Goal: Navigation & Orientation: Find specific page/section

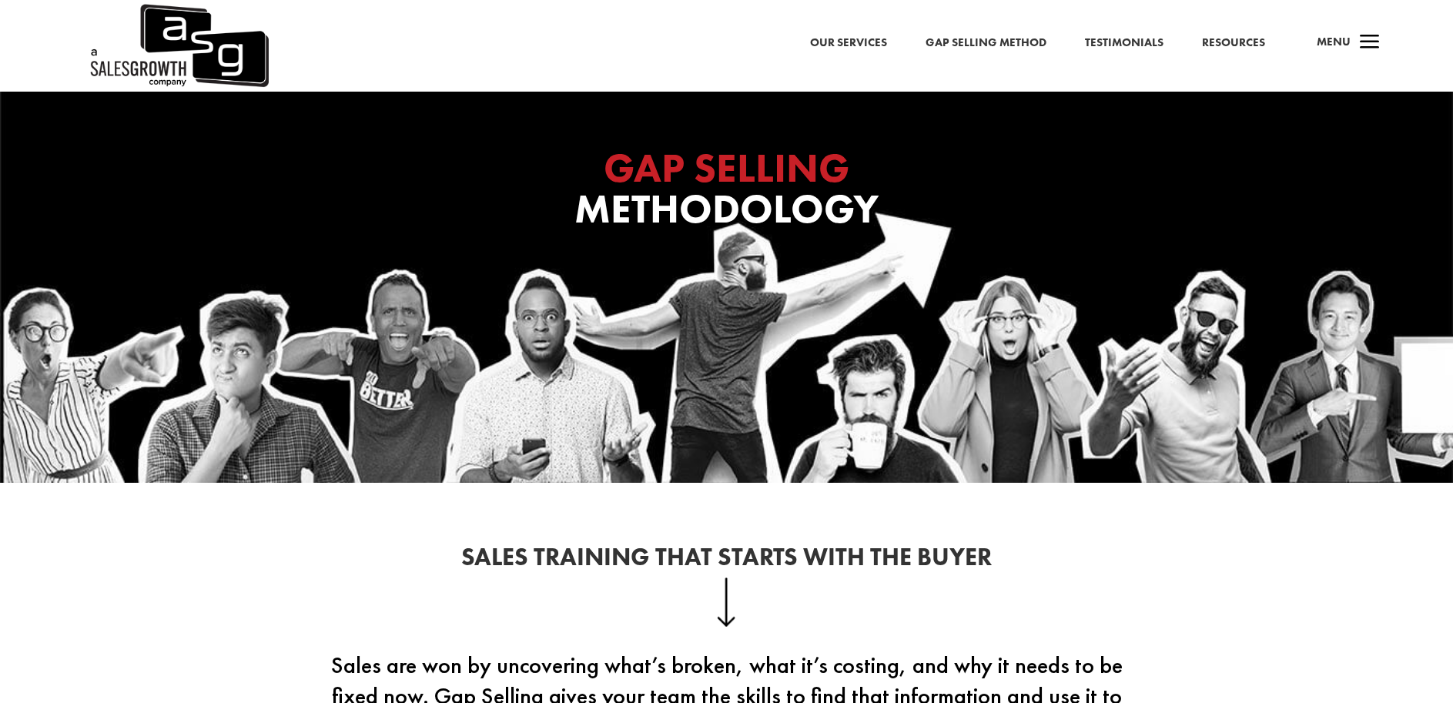
click at [1348, 40] on span "Menu" at bounding box center [1334, 41] width 34 height 15
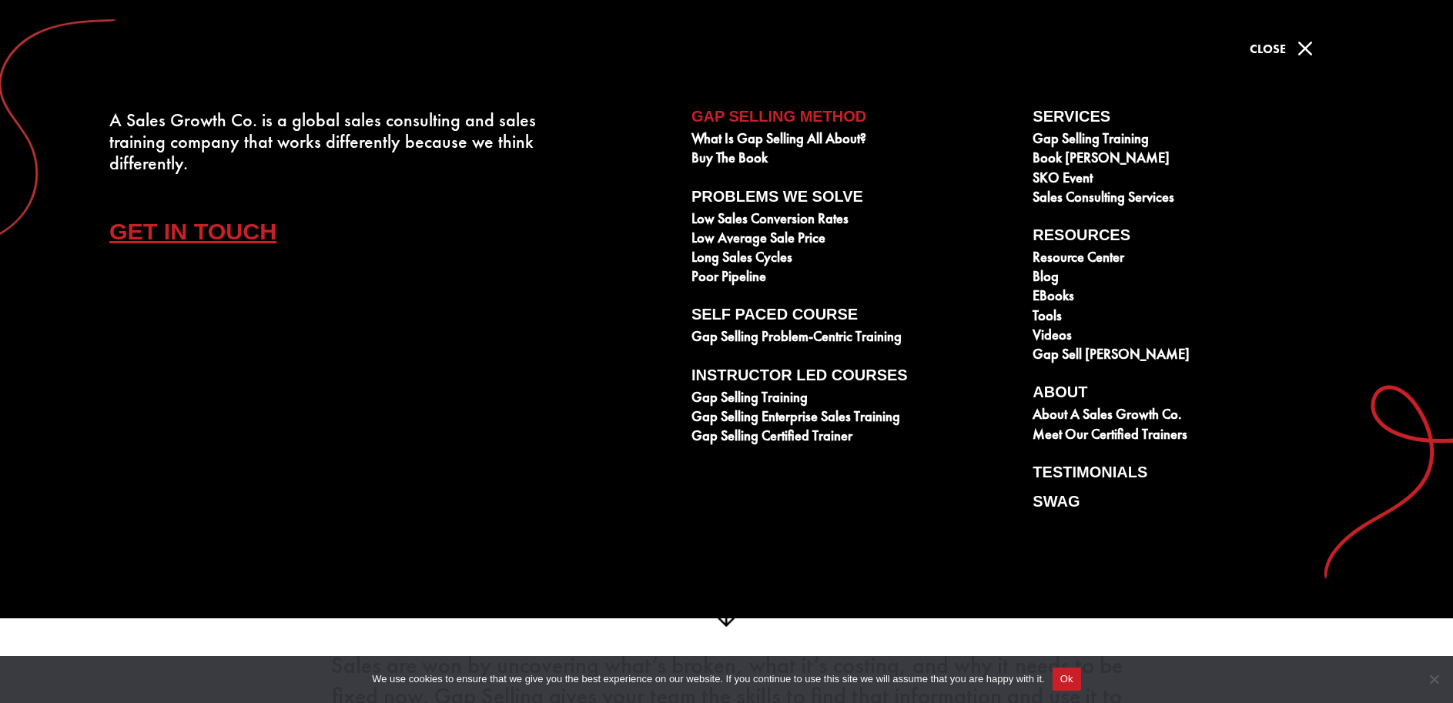
click at [1281, 41] on span "Close" at bounding box center [1268, 49] width 36 height 16
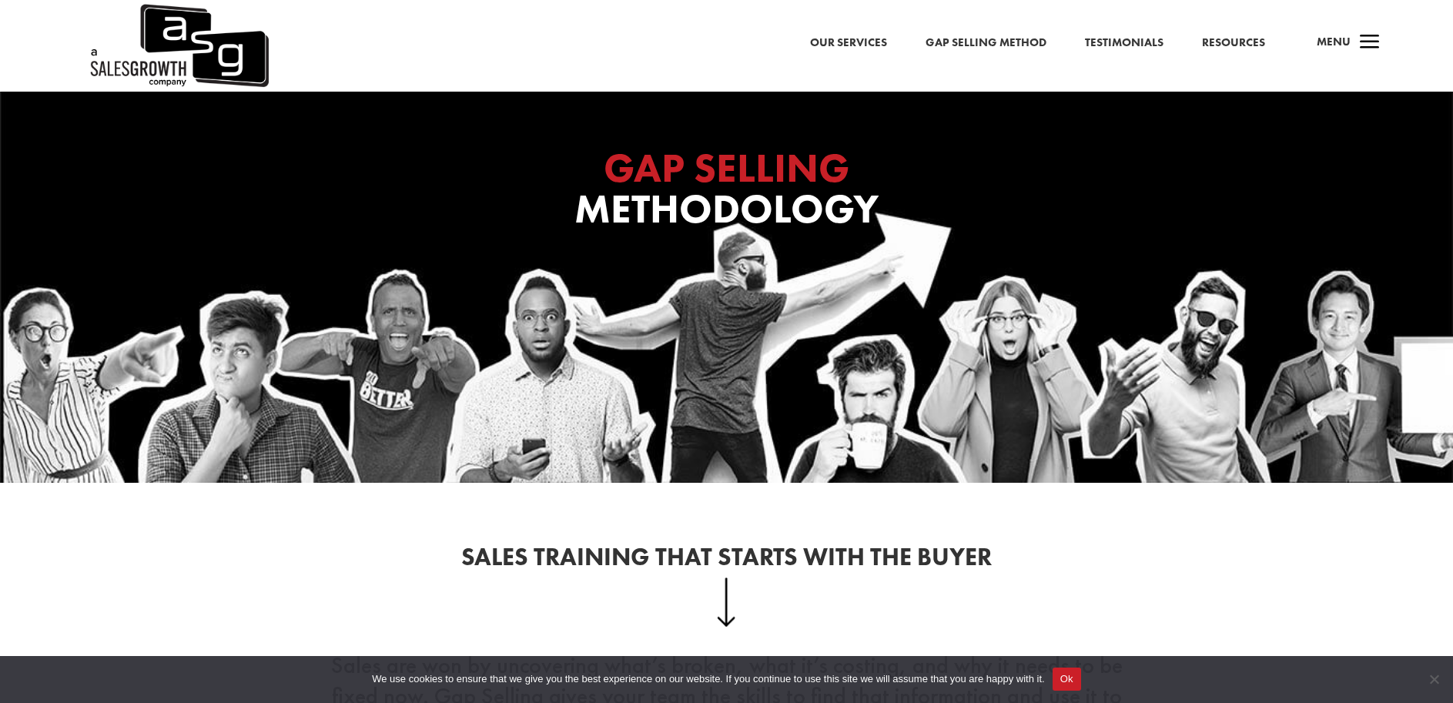
scroll to position [52, 0]
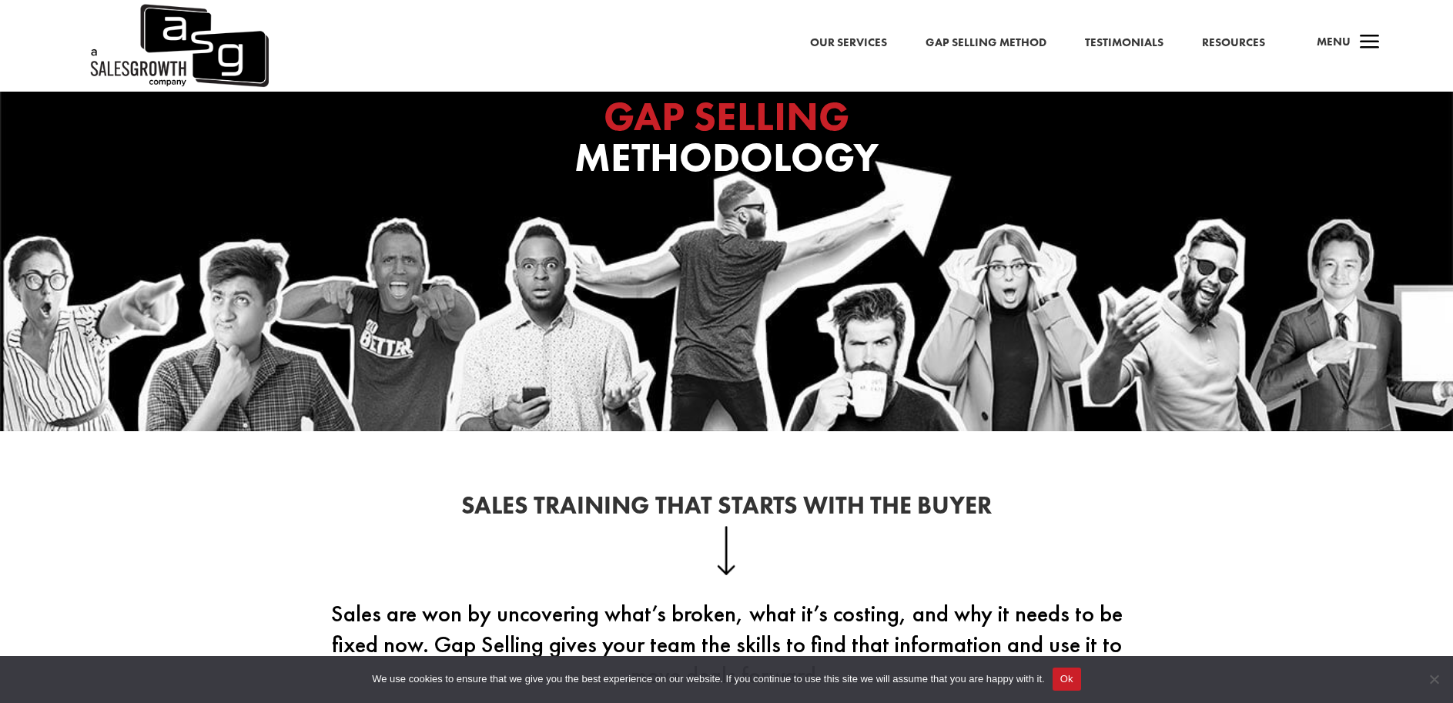
click at [1081, 675] on button "Ok" at bounding box center [1067, 679] width 28 height 23
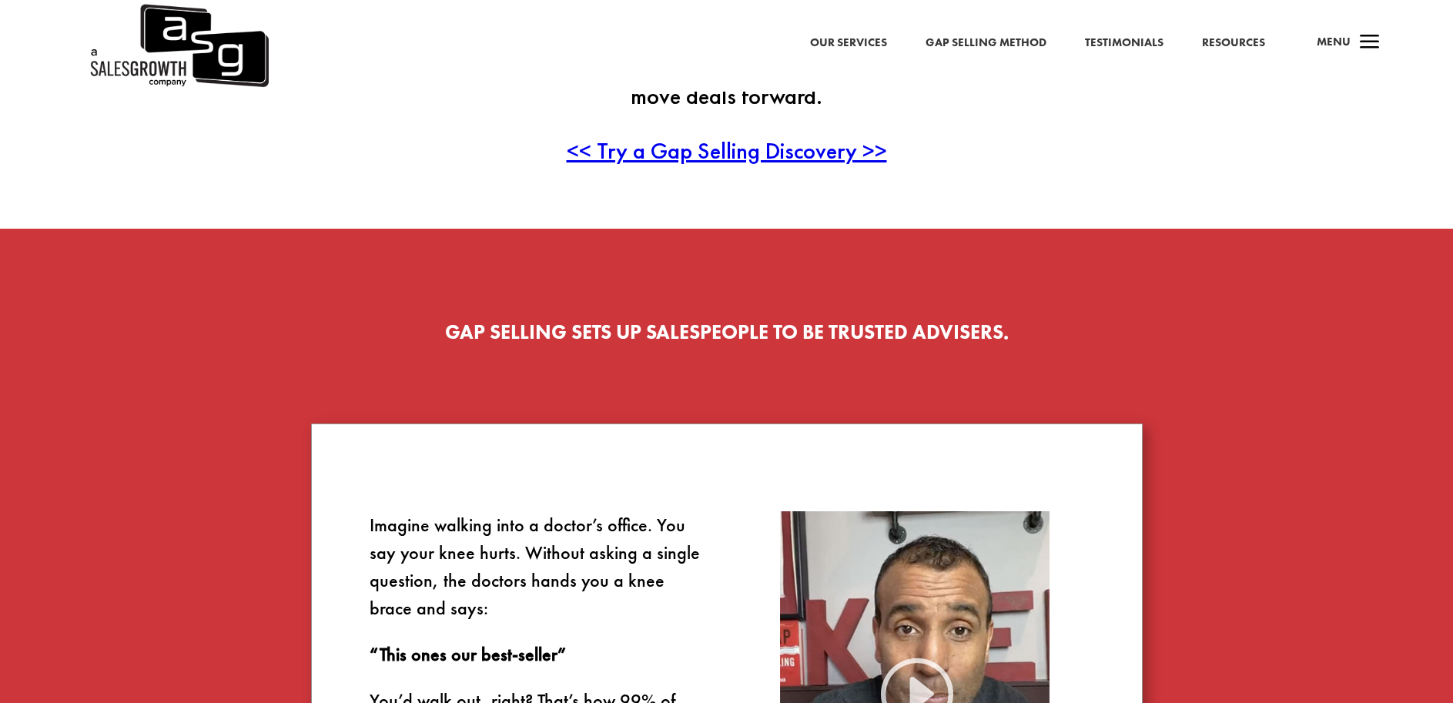
scroll to position [963, 0]
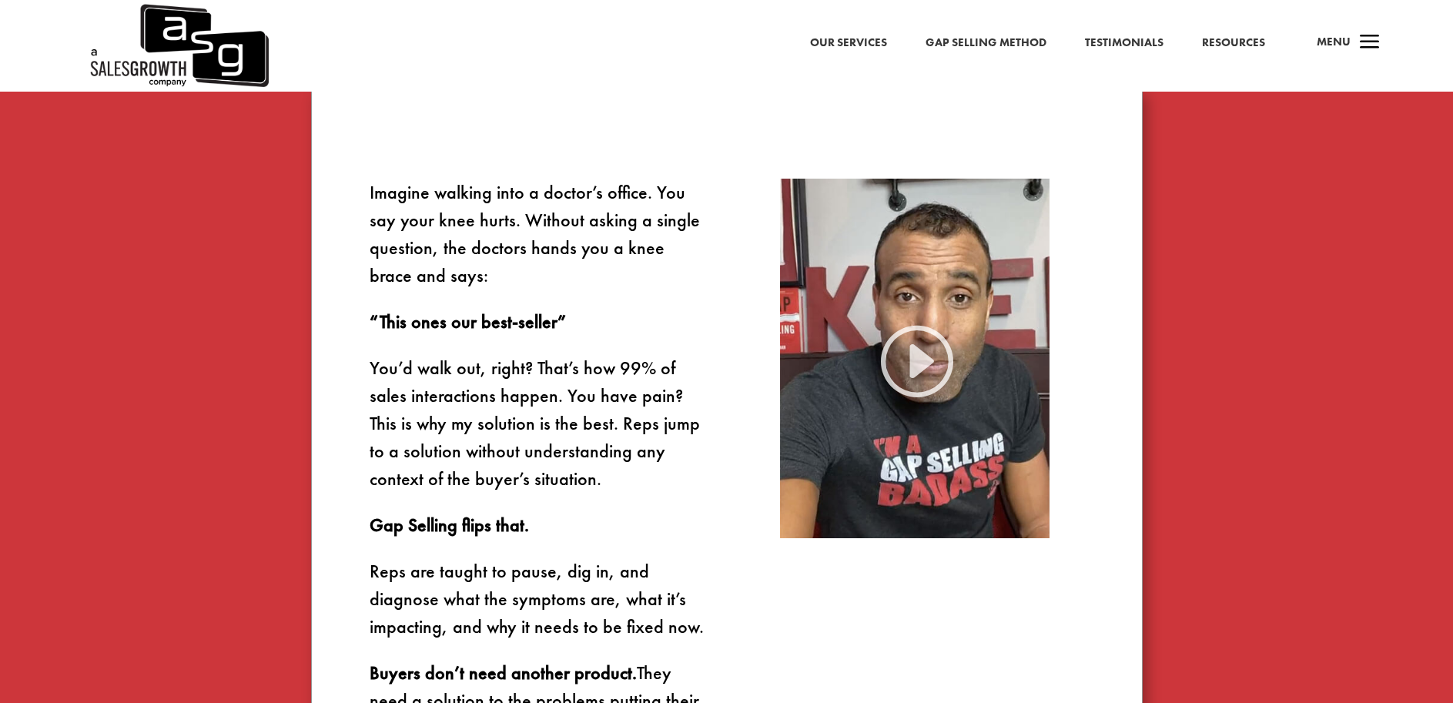
click at [1343, 41] on span "Menu" at bounding box center [1334, 41] width 34 height 15
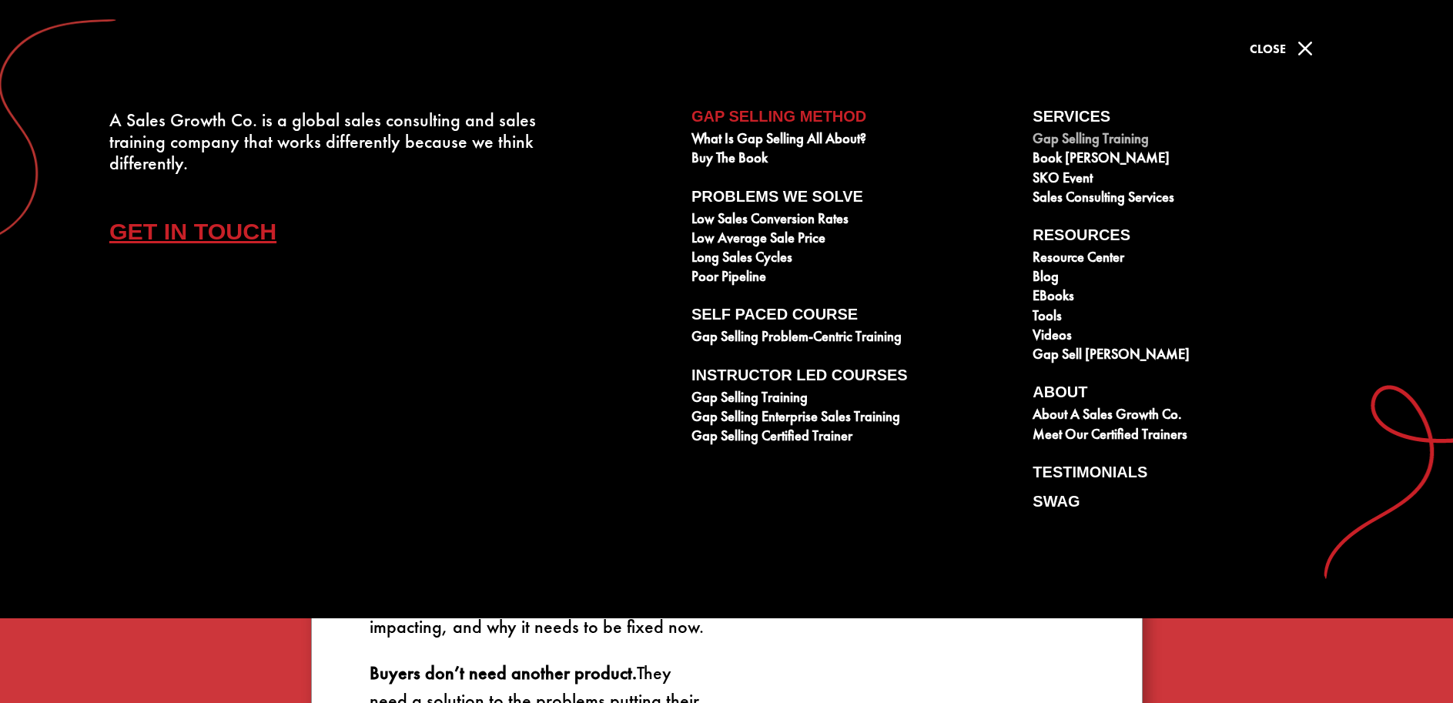
click at [1080, 139] on link "Gap Selling Training" at bounding box center [1195, 140] width 324 height 19
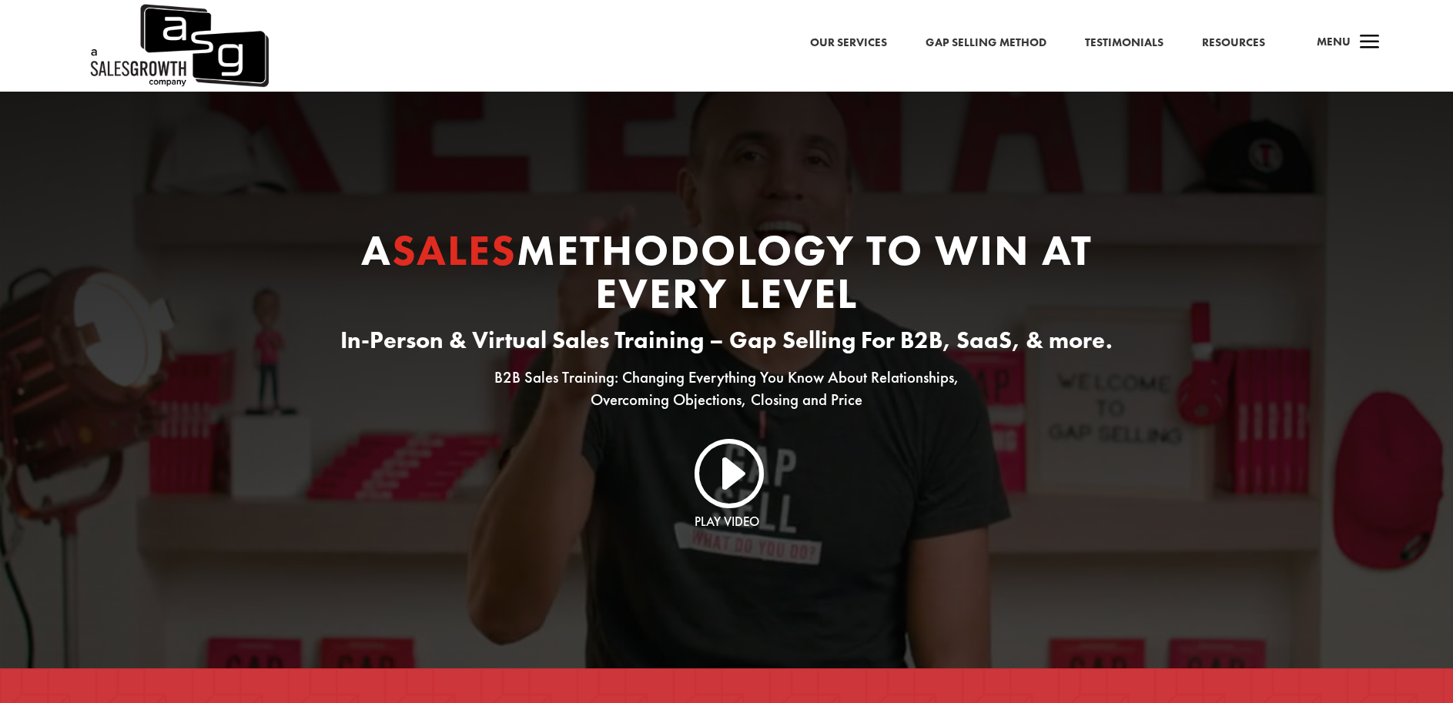
click at [1342, 40] on span "Menu" at bounding box center [1334, 41] width 34 height 15
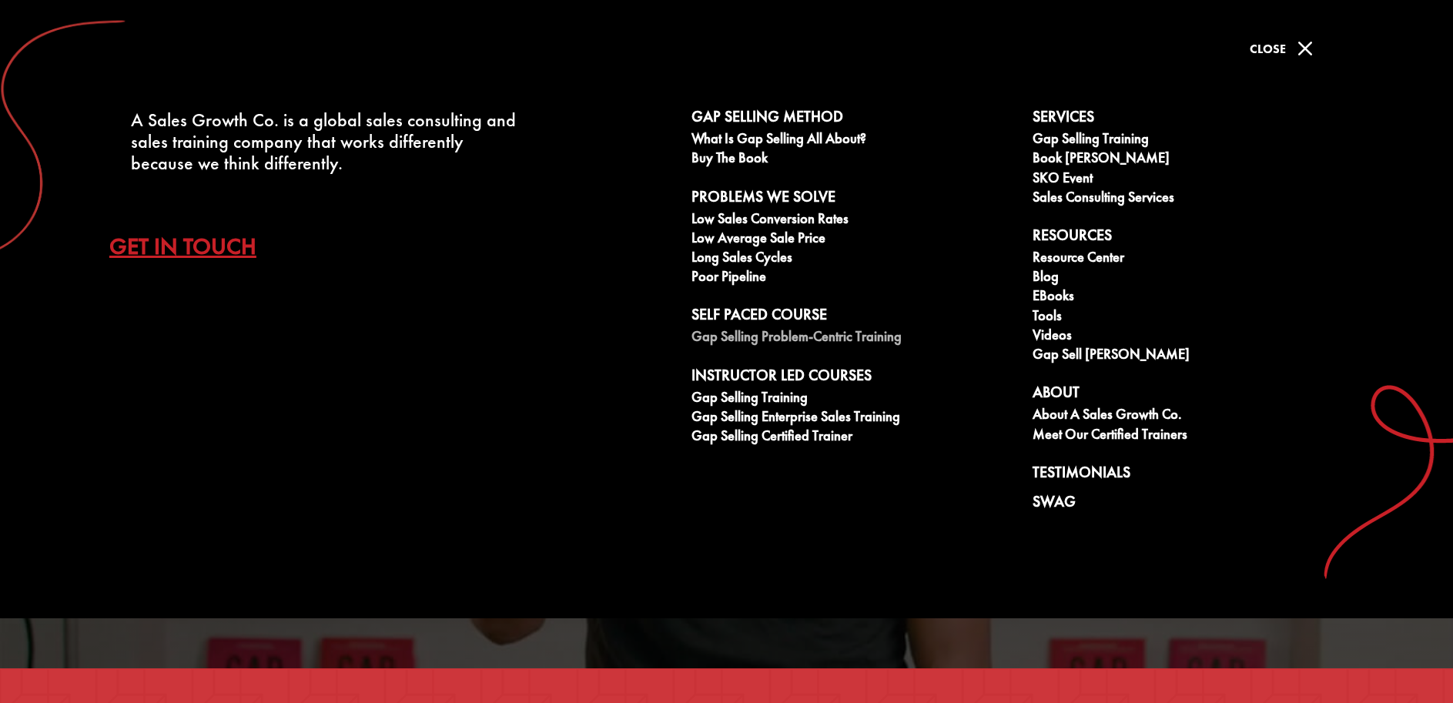
click at [804, 341] on link "Gap Selling Problem-Centric Training" at bounding box center [853, 338] width 324 height 19
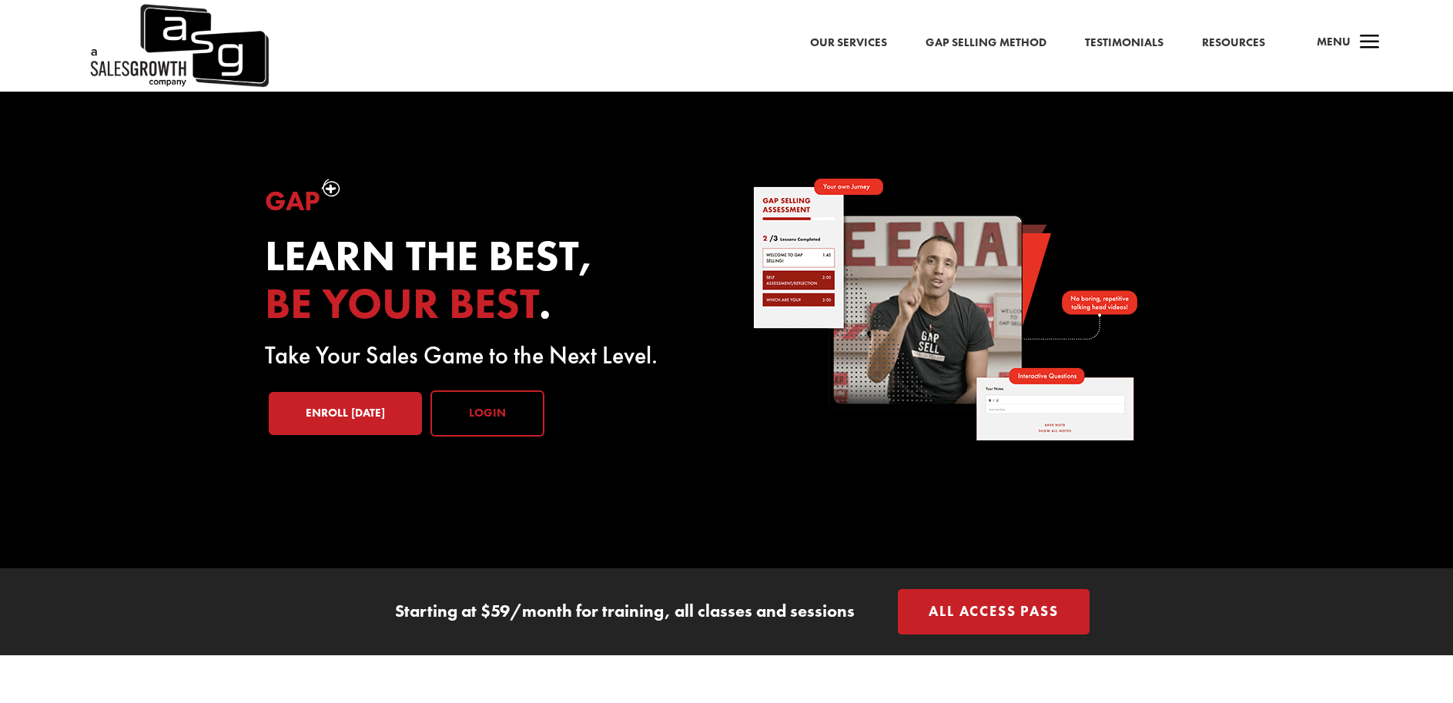
click at [502, 419] on link "Login" at bounding box center [487, 413] width 114 height 46
